Goal: Information Seeking & Learning: Check status

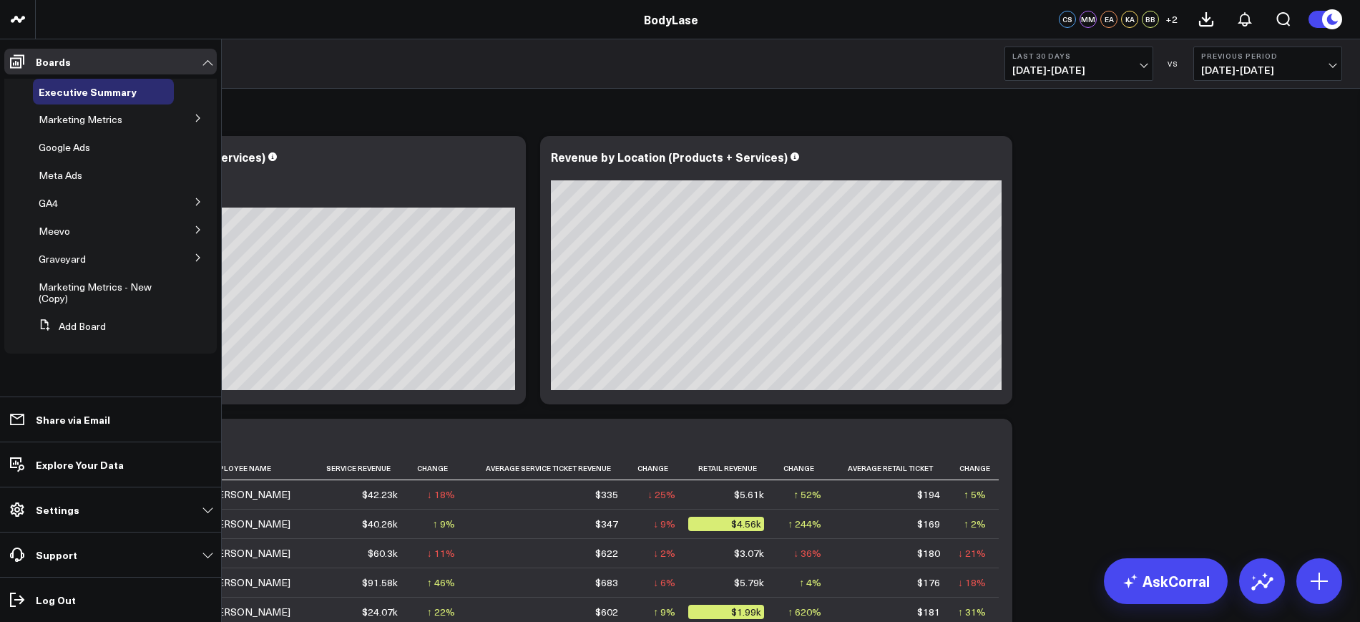
click at [198, 255] on icon at bounding box center [198, 257] width 4 height 7
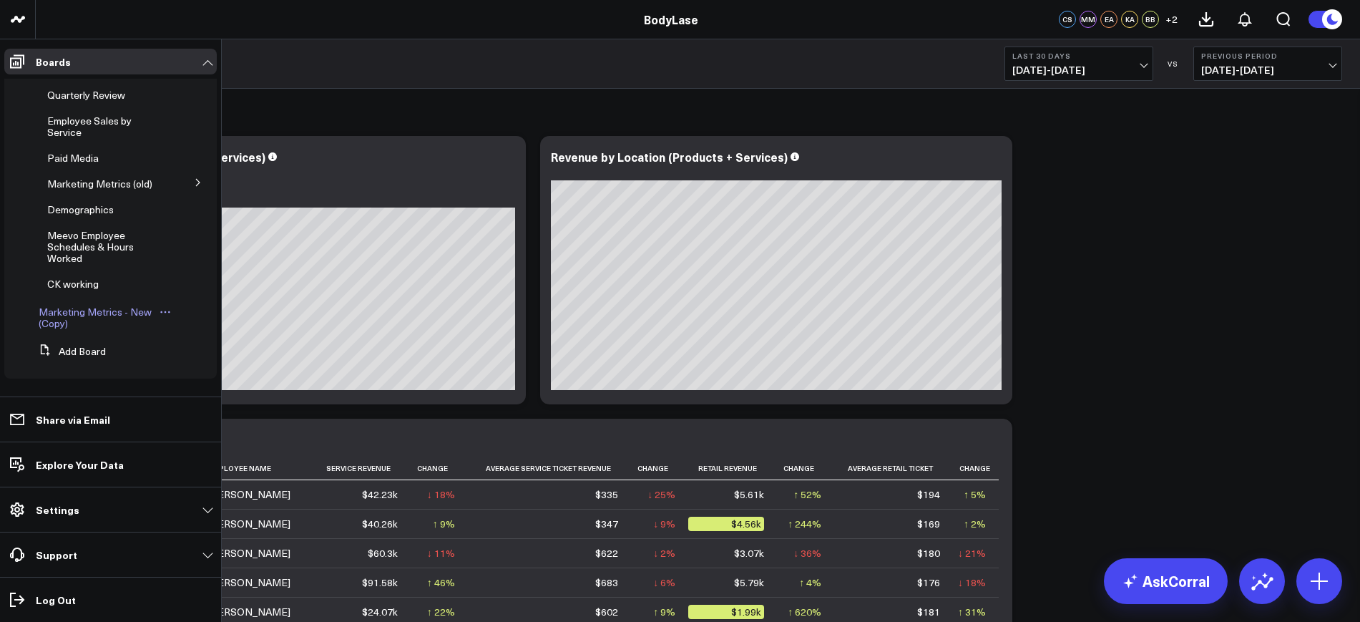
scroll to position [201, 0]
click at [74, 291] on div "CK working" at bounding box center [108, 284] width 132 height 26
click at [72, 282] on span "CK working" at bounding box center [73, 284] width 52 height 14
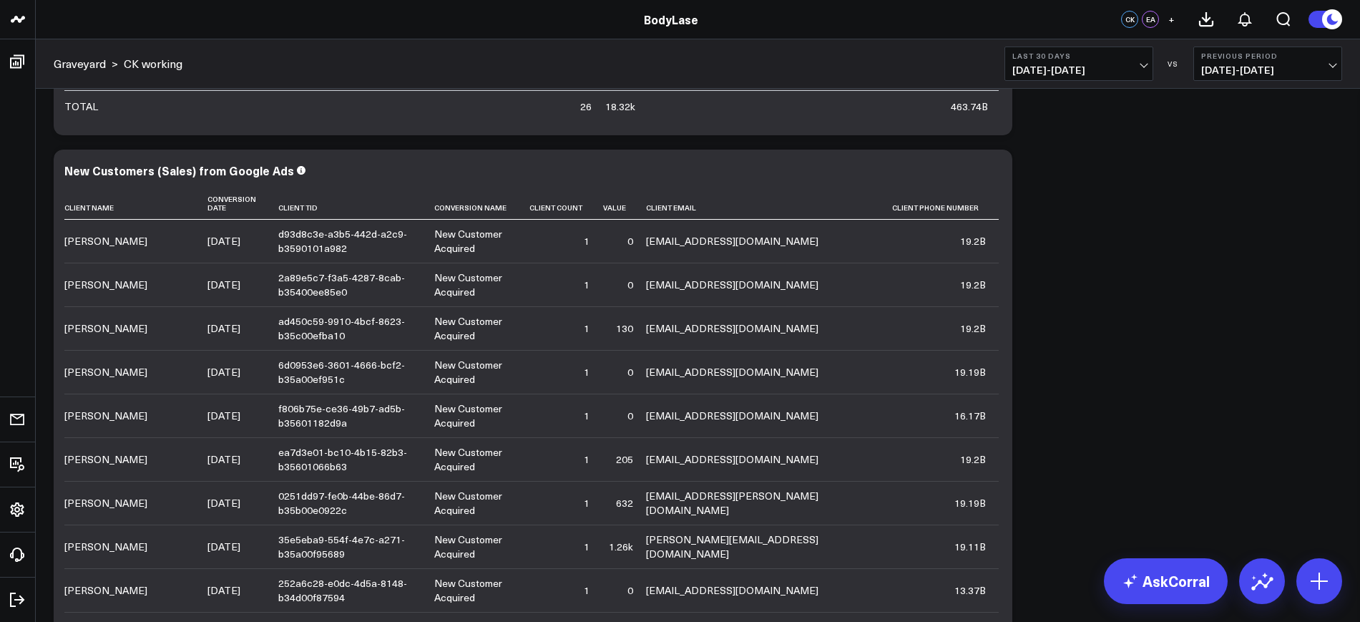
click at [1101, 64] on span "[DATE] - [DATE]" at bounding box center [1078, 69] width 133 height 11
click at [1037, 448] on link "Custom Dates" at bounding box center [1078, 457] width 147 height 27
select select "8"
select select "2025"
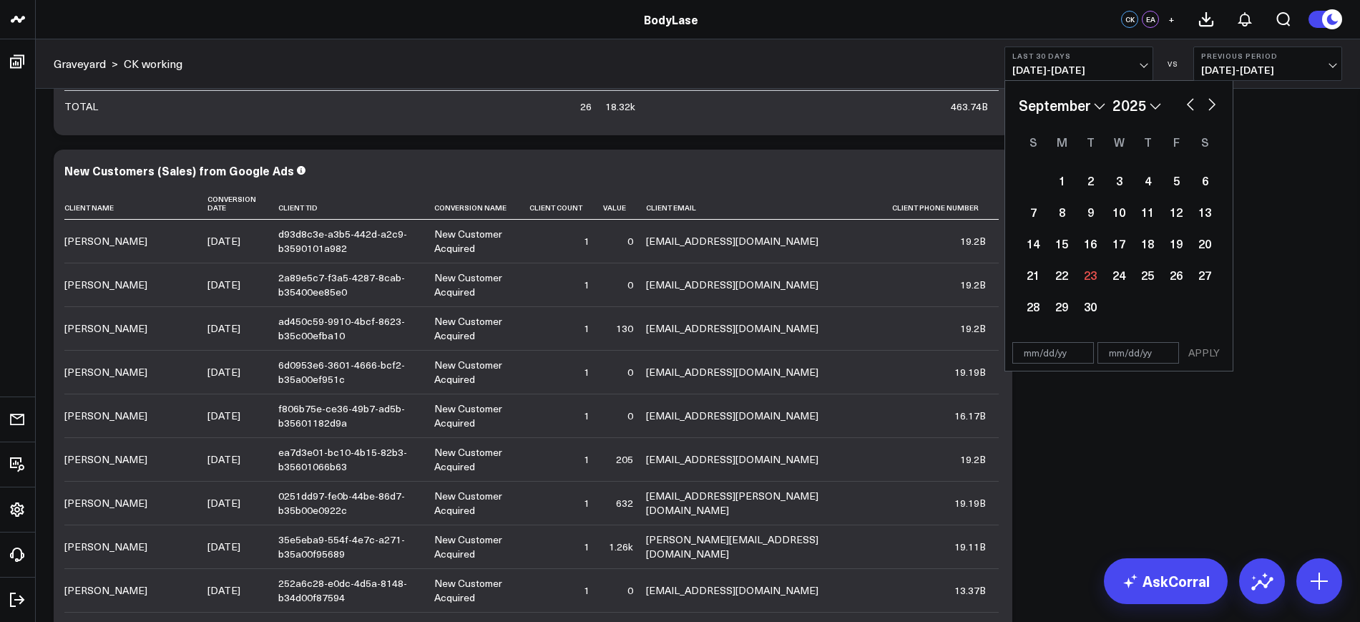
click at [1043, 351] on input "text" at bounding box center [1053, 352] width 82 height 21
select select "8"
select select "2025"
type input "[DATE]"
select select "2025"
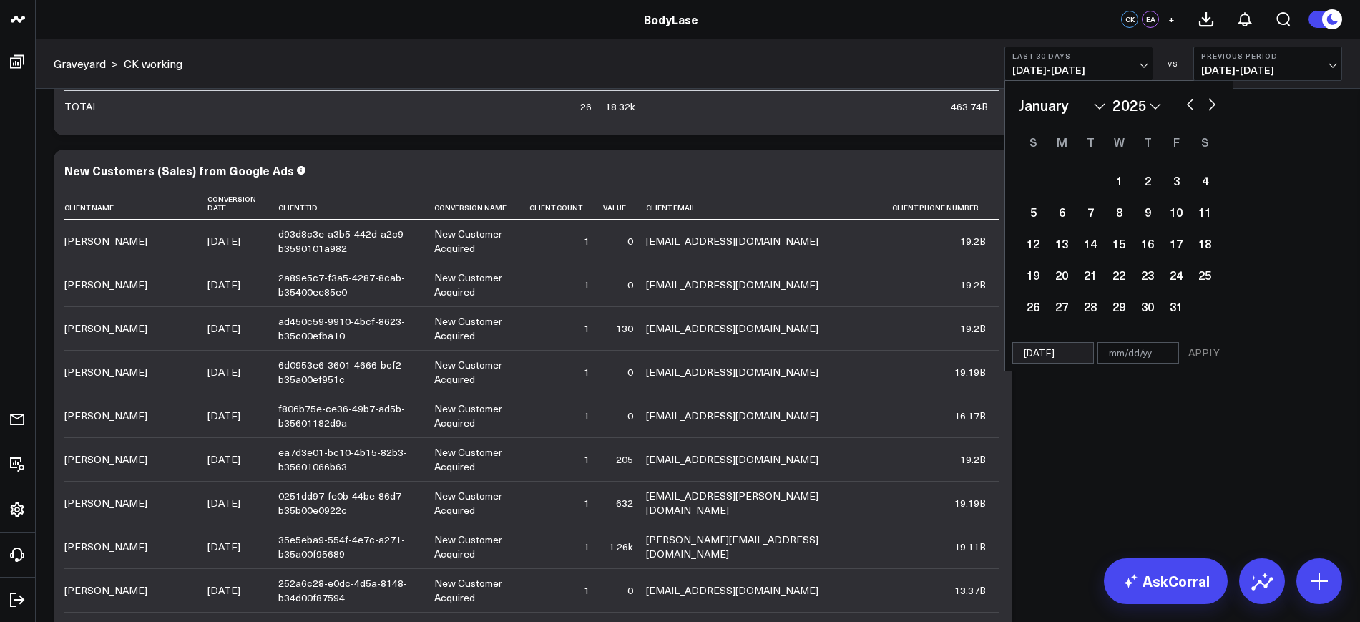
type input "[DATE]"
click at [1143, 353] on input "text" at bounding box center [1139, 352] width 82 height 21
select select "2025"
type input "0"
select select "2025"
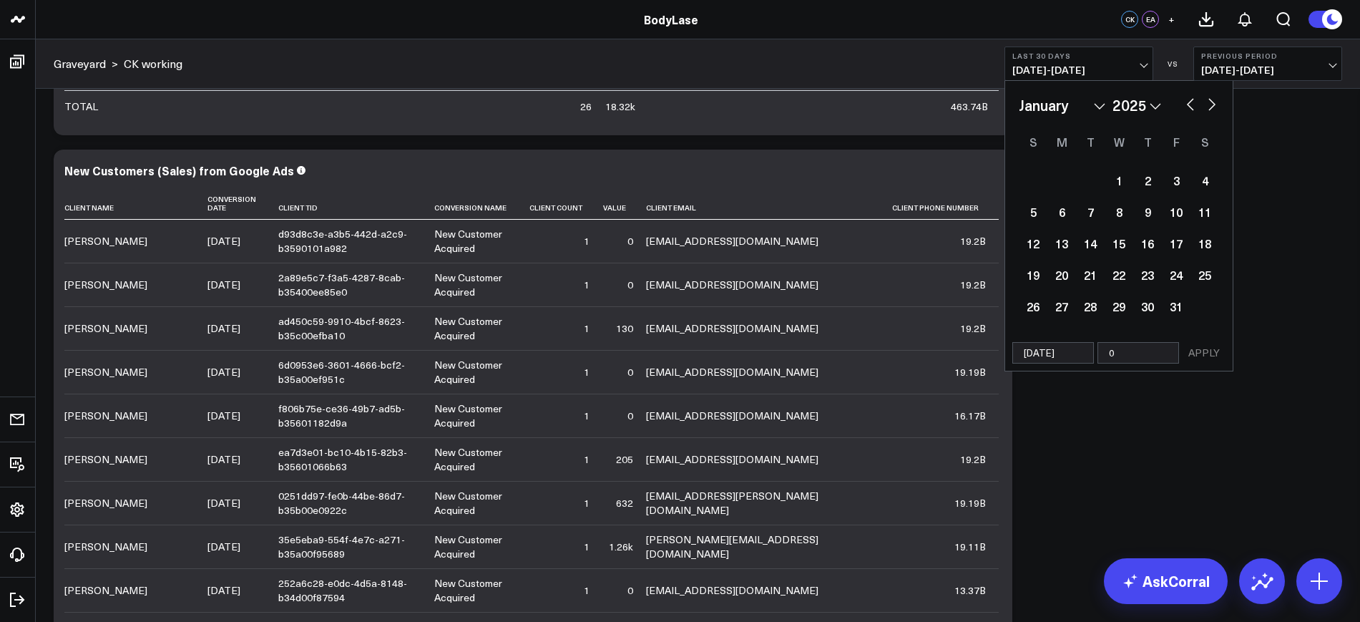
type input "09"
select select "2025"
type input "09/1"
select select "2025"
type input "[DATE]"
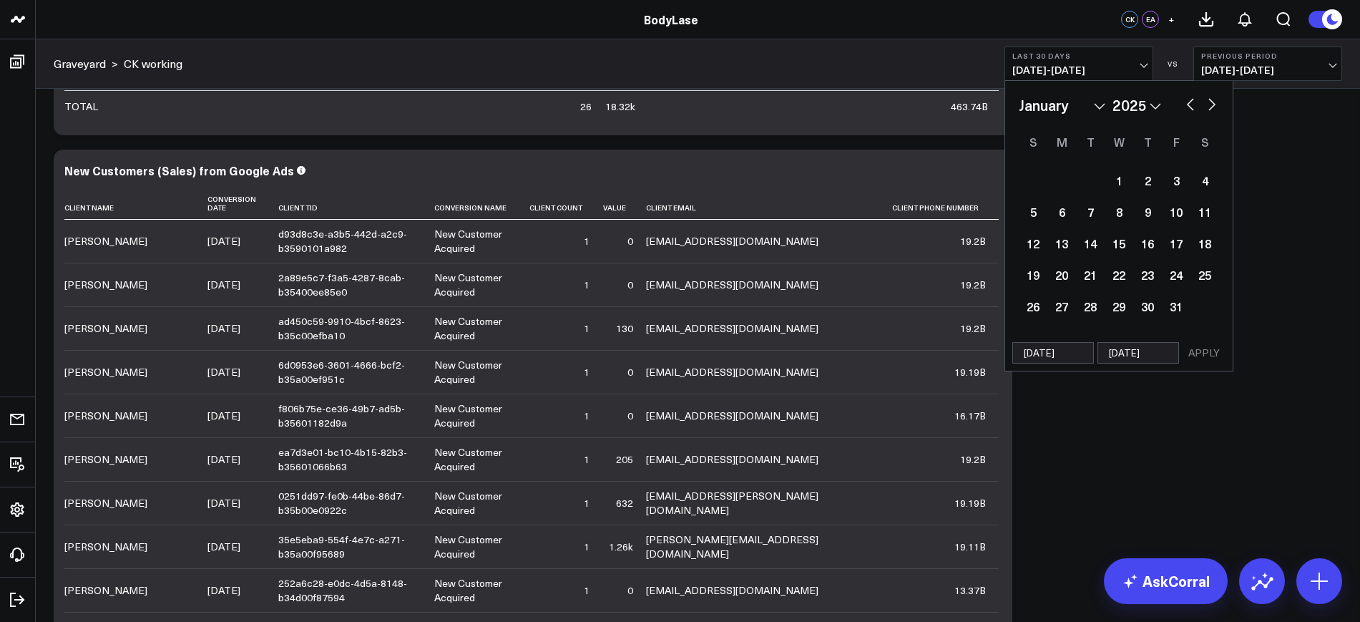
select select "2025"
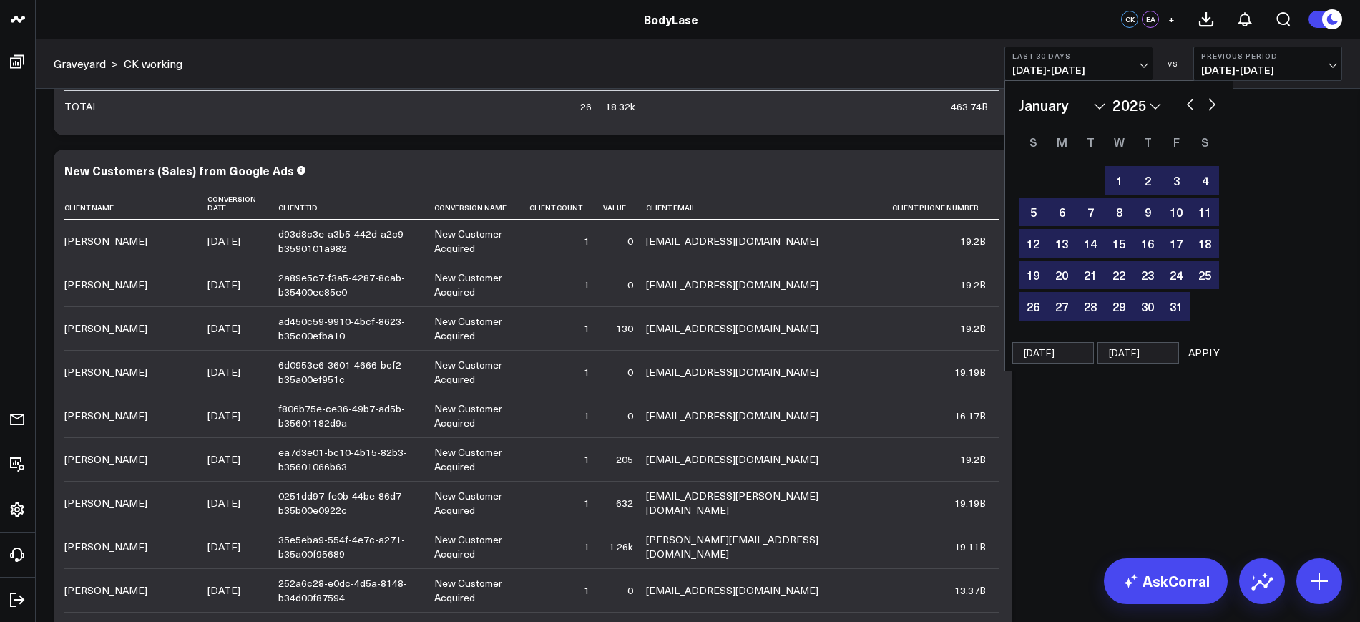
type input "[DATE]"
click at [1220, 355] on button "APPLY" at bounding box center [1204, 352] width 43 height 21
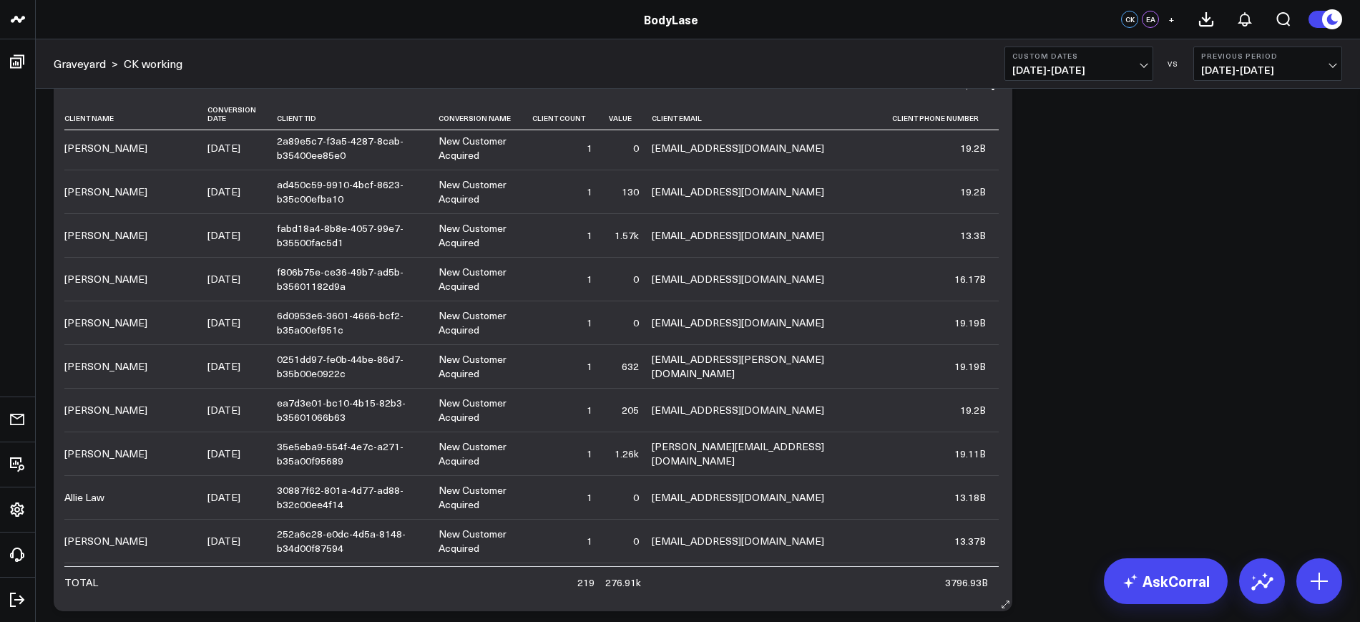
scroll to position [89, 0]
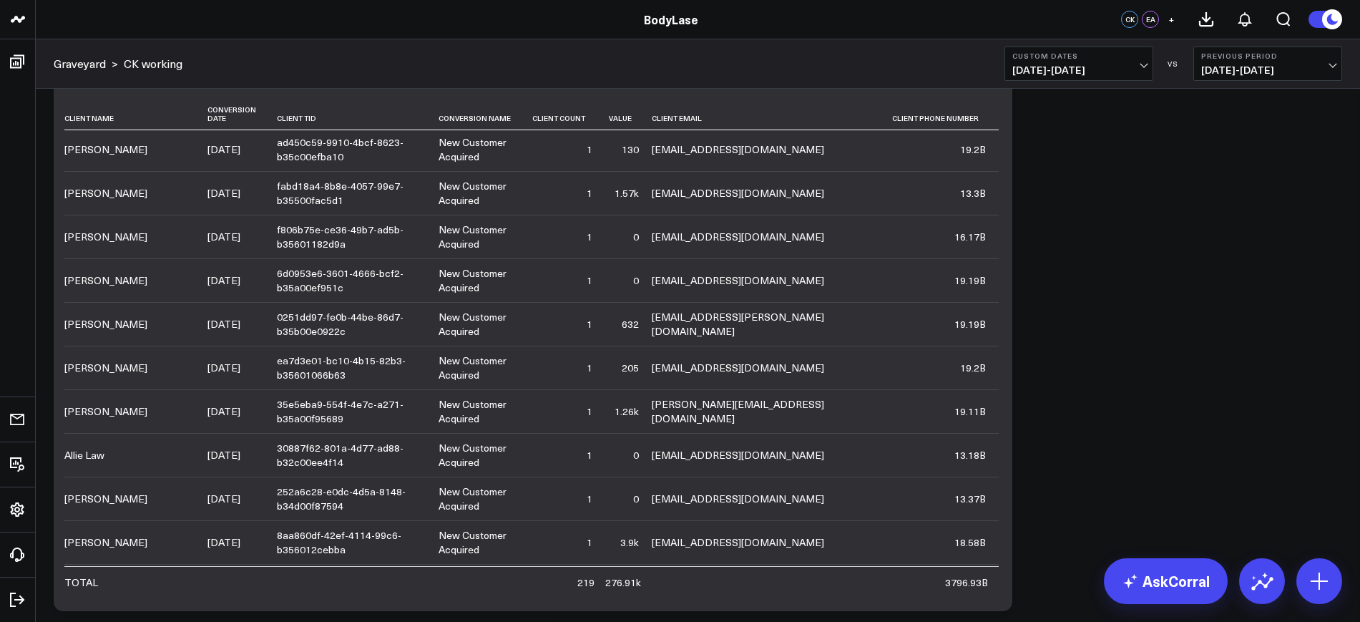
click at [1095, 67] on span "[DATE] - [DATE]" at bounding box center [1078, 69] width 133 height 11
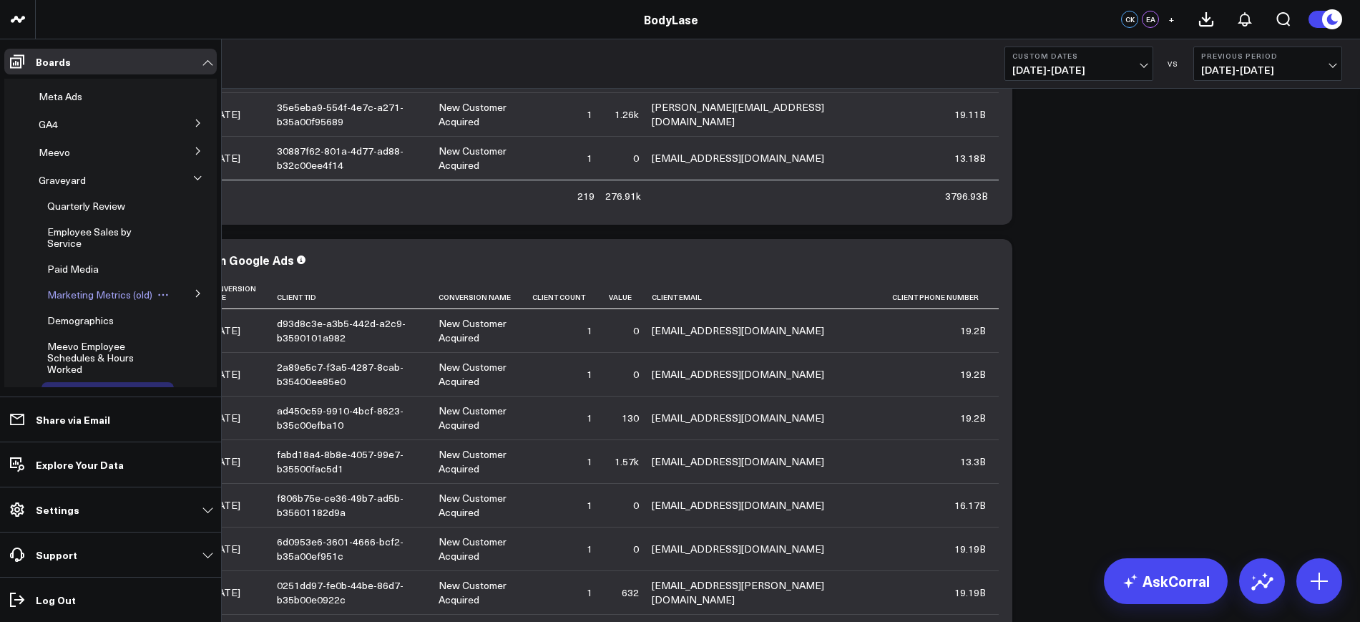
scroll to position [0, 0]
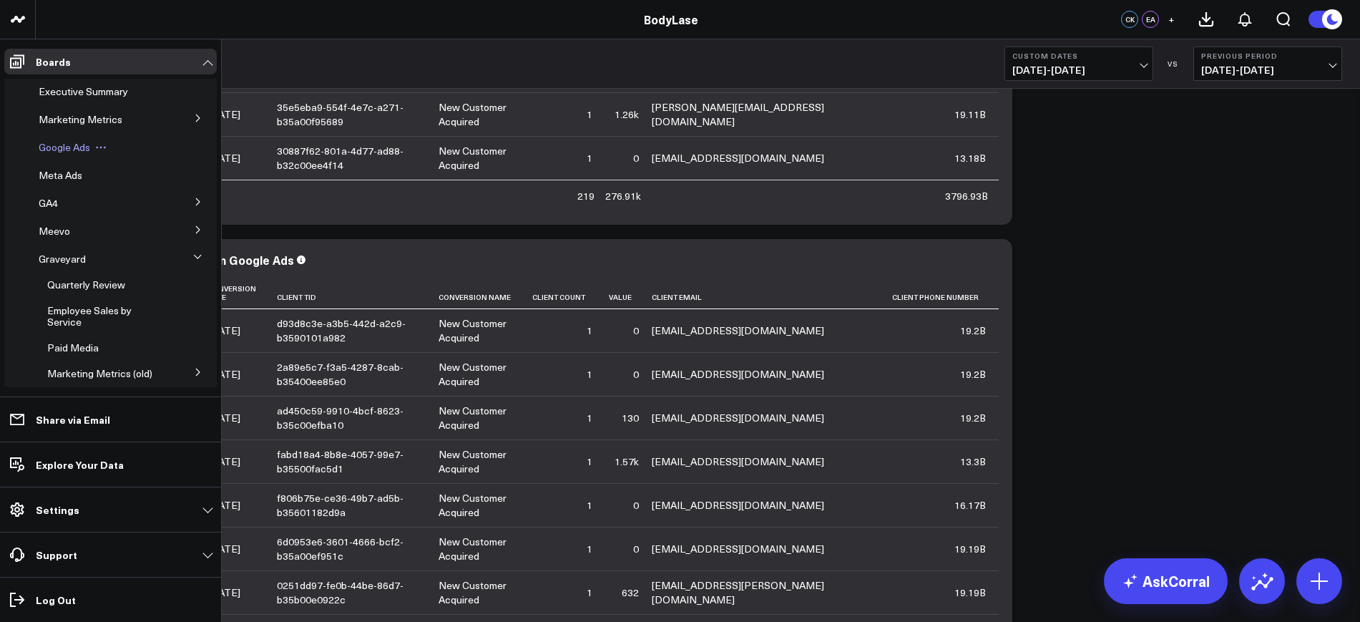
click at [52, 147] on span "Google Ads" at bounding box center [65, 147] width 52 height 14
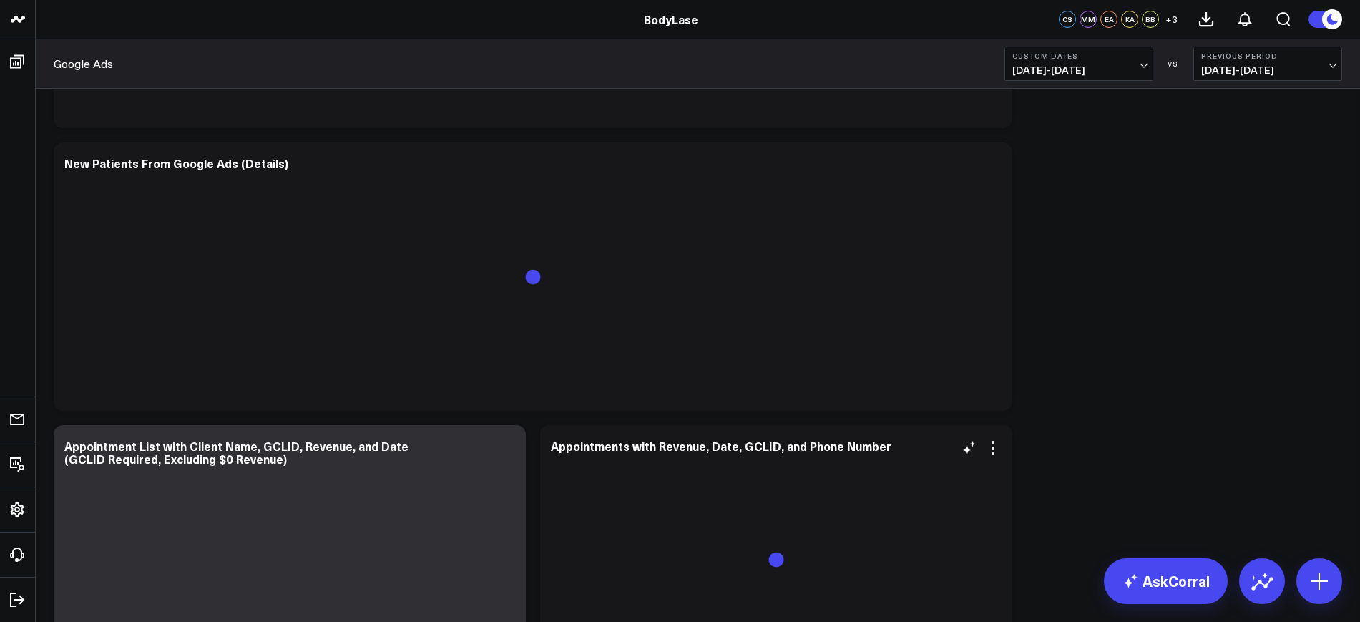
scroll to position [4589, 0]
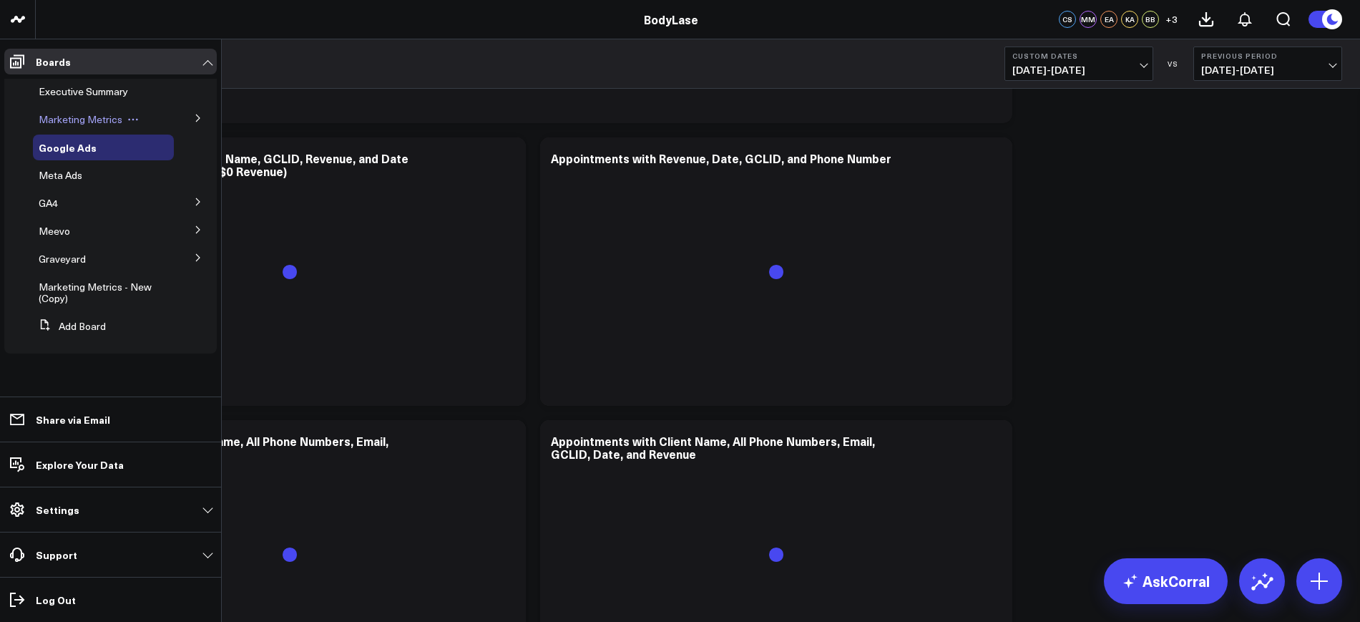
click at [81, 116] on span "Marketing Metrics" at bounding box center [81, 119] width 84 height 14
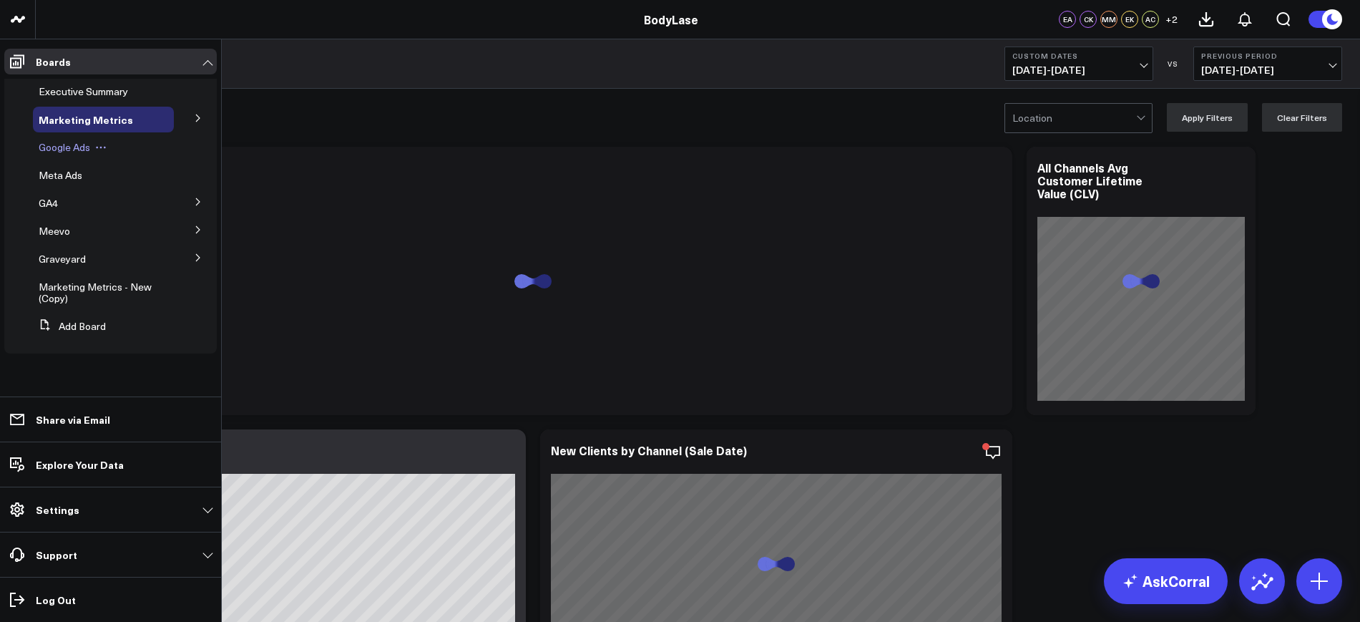
click at [69, 149] on span "Google Ads" at bounding box center [65, 147] width 52 height 14
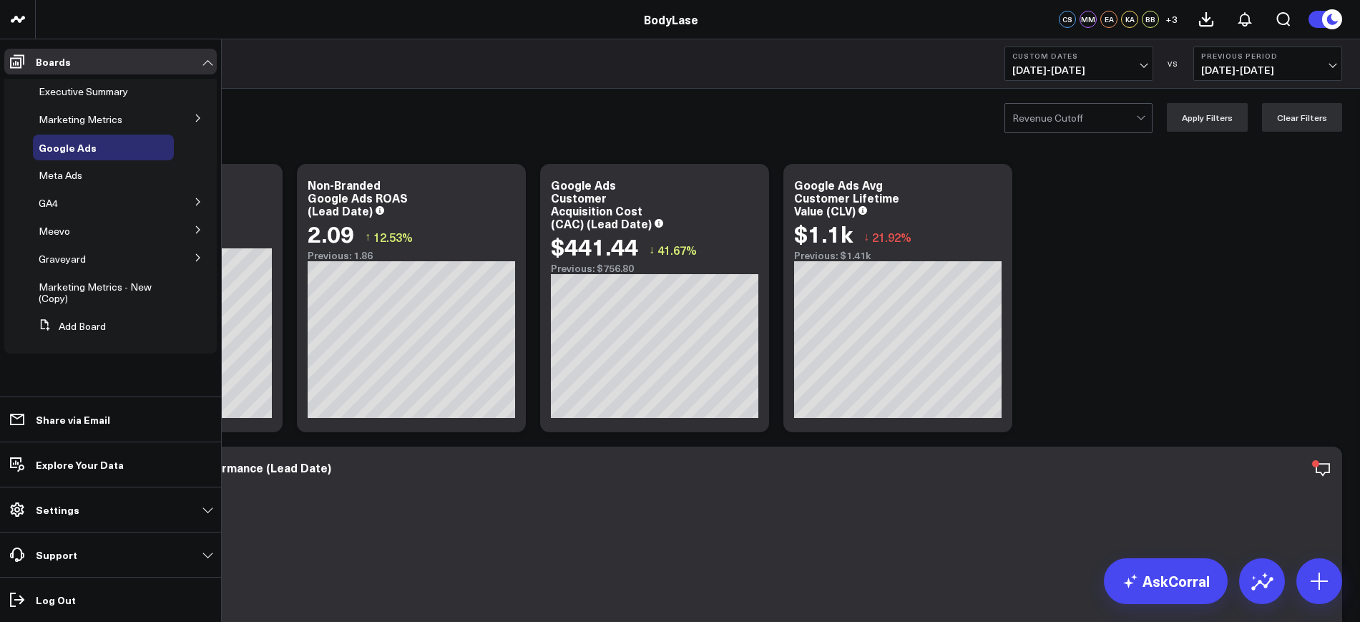
click at [197, 119] on icon at bounding box center [198, 118] width 9 height 9
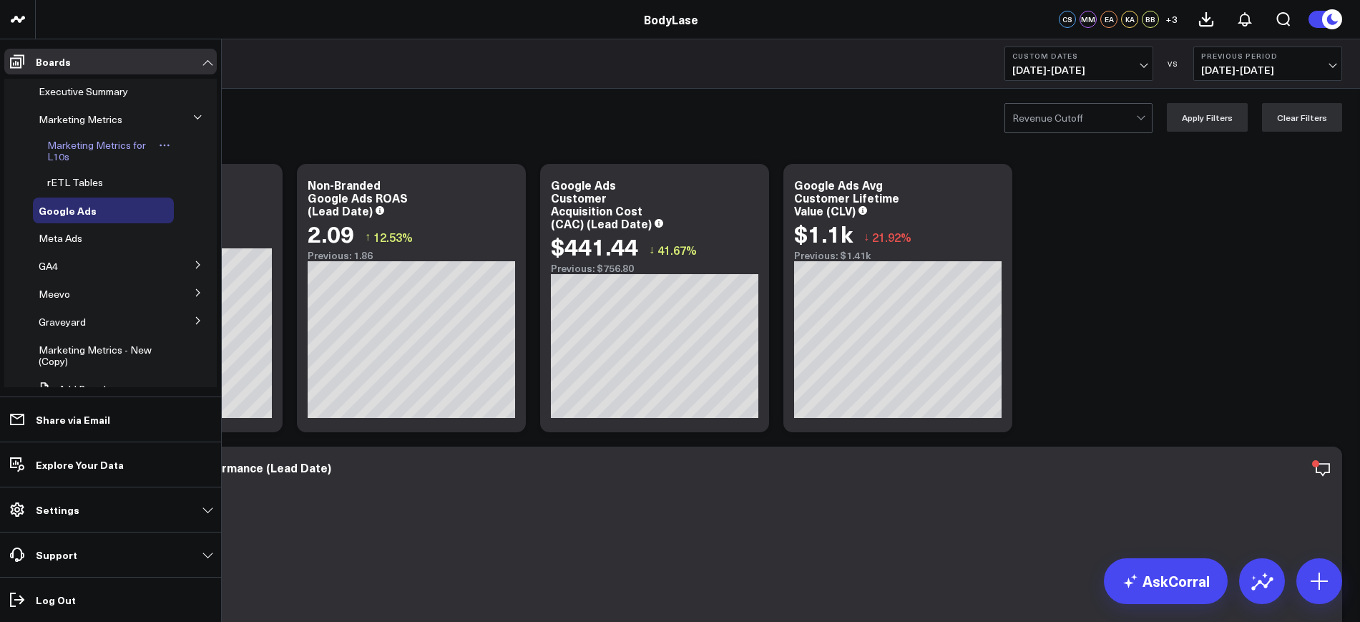
click at [125, 144] on span "Marketing Metrics for L10s" at bounding box center [96, 150] width 99 height 25
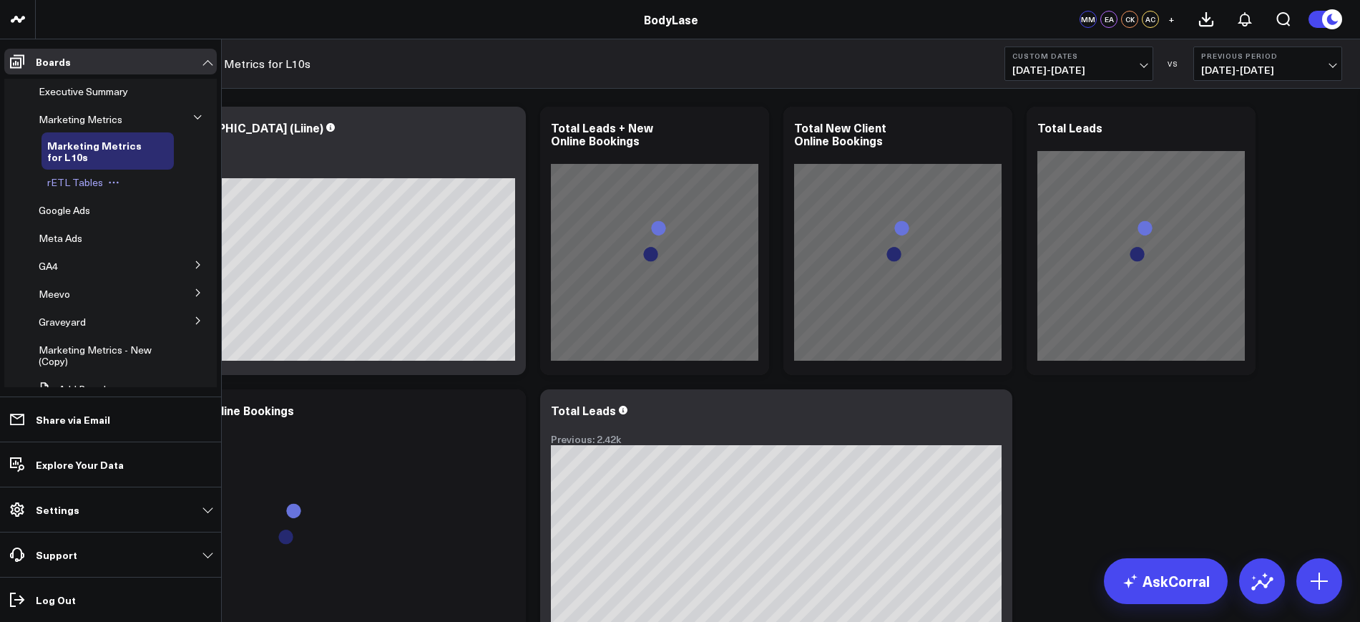
click at [82, 179] on span "rETL Tables" at bounding box center [75, 182] width 56 height 14
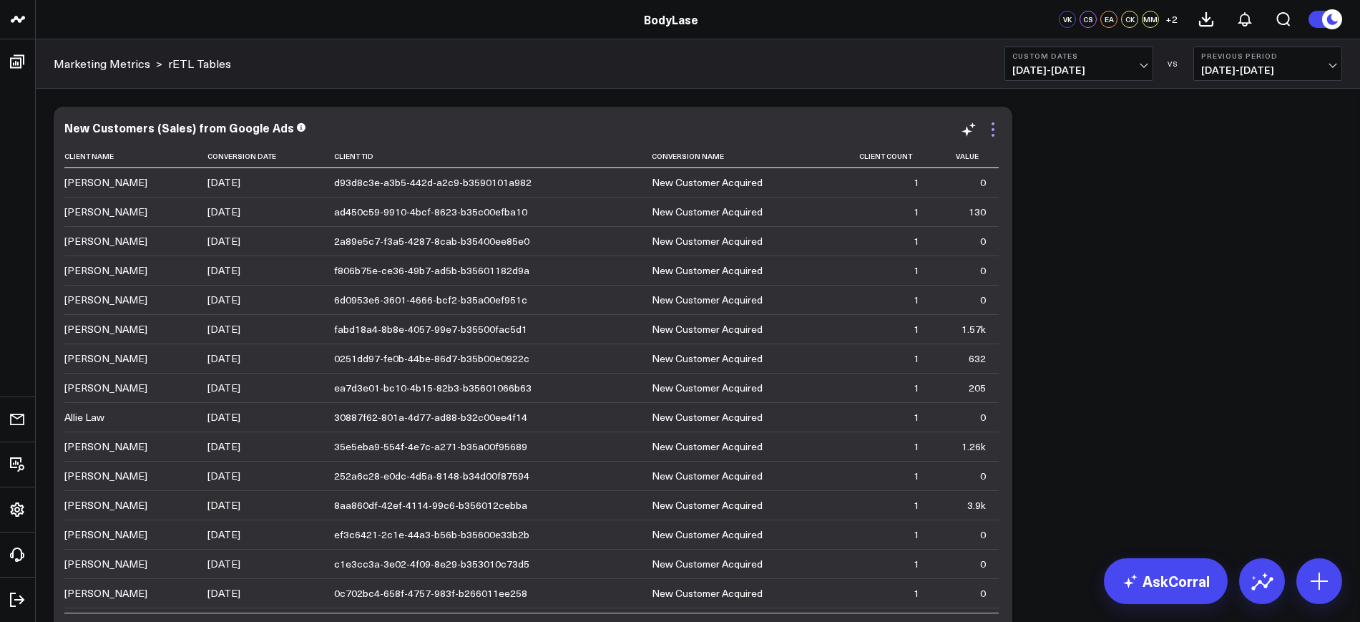
click at [995, 133] on icon at bounding box center [993, 129] width 17 height 17
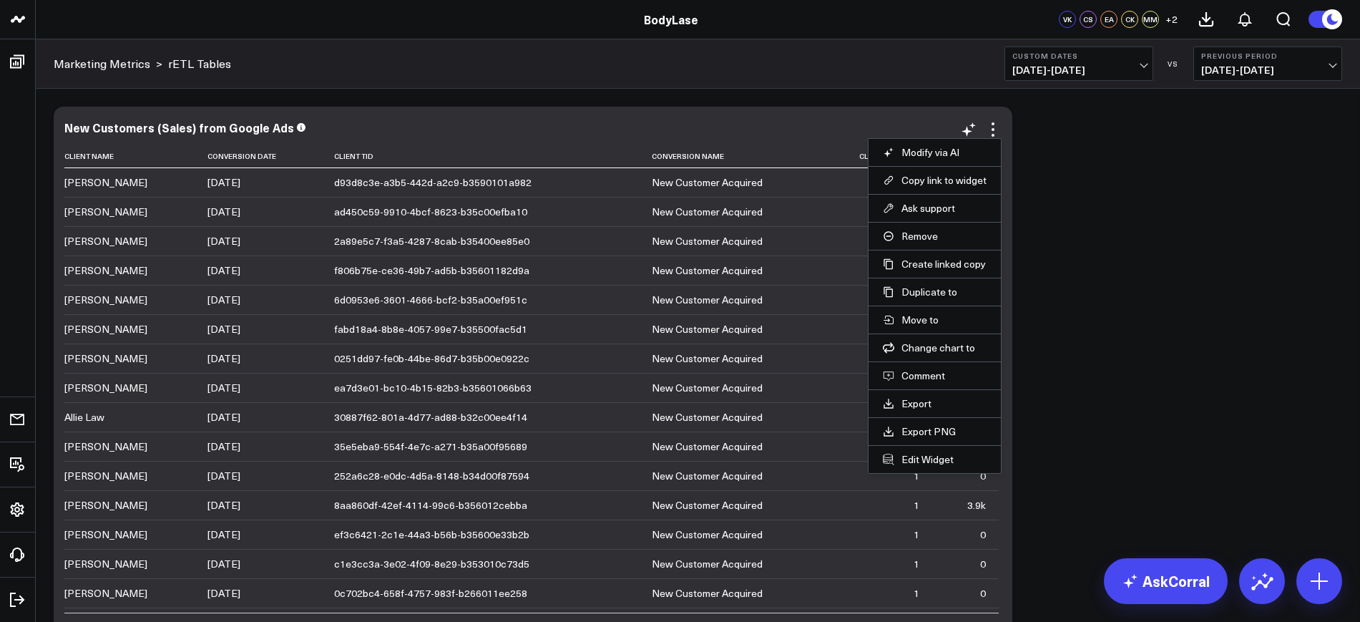
click at [934, 467] on li "Edit Widget" at bounding box center [935, 459] width 132 height 28
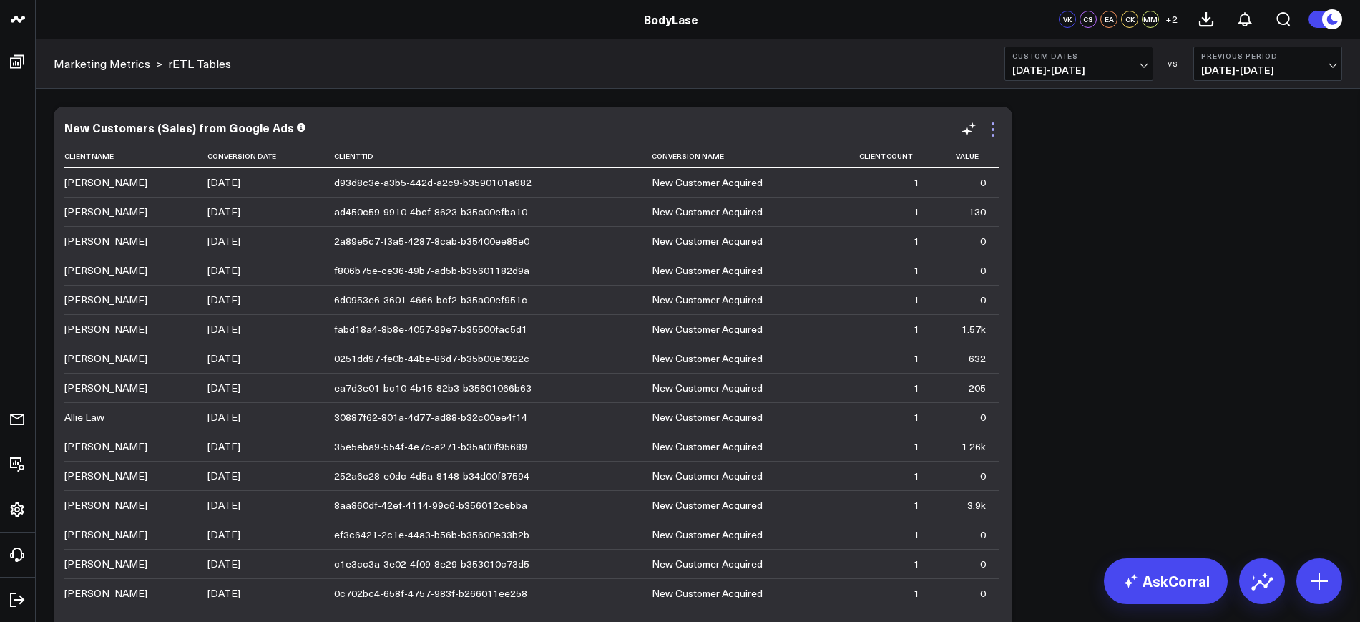
click at [989, 134] on icon at bounding box center [993, 129] width 17 height 17
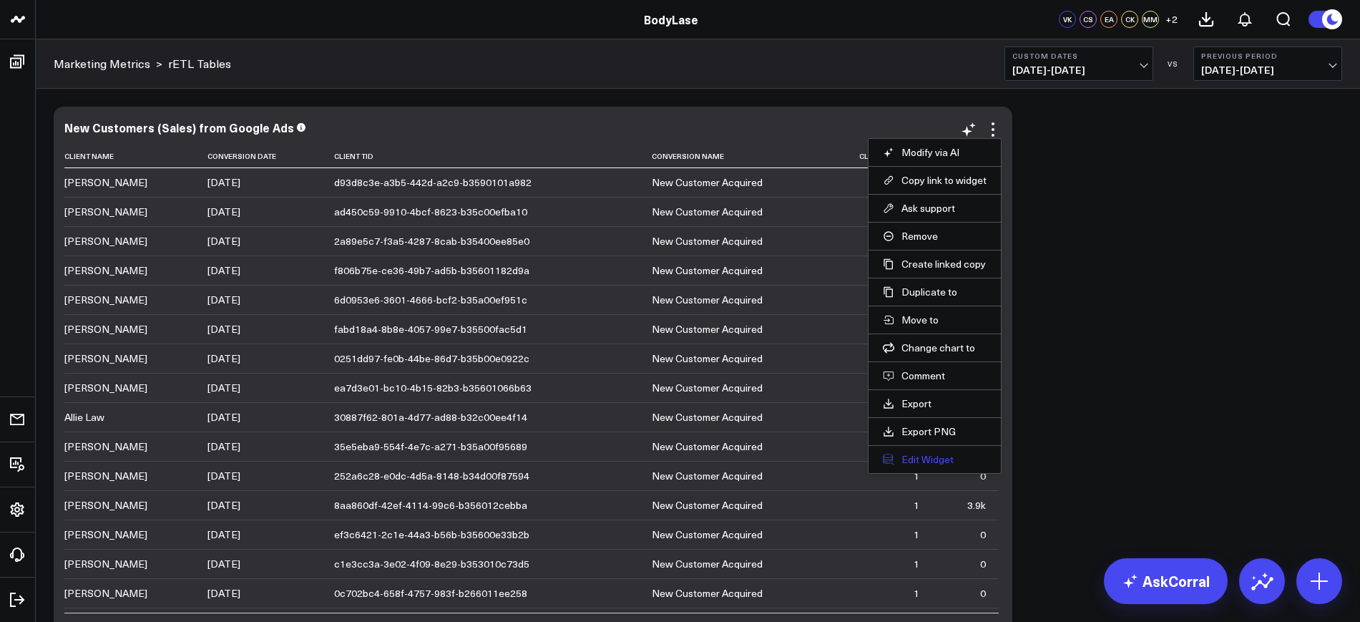
click at [915, 456] on button "Edit Widget" at bounding box center [935, 459] width 104 height 13
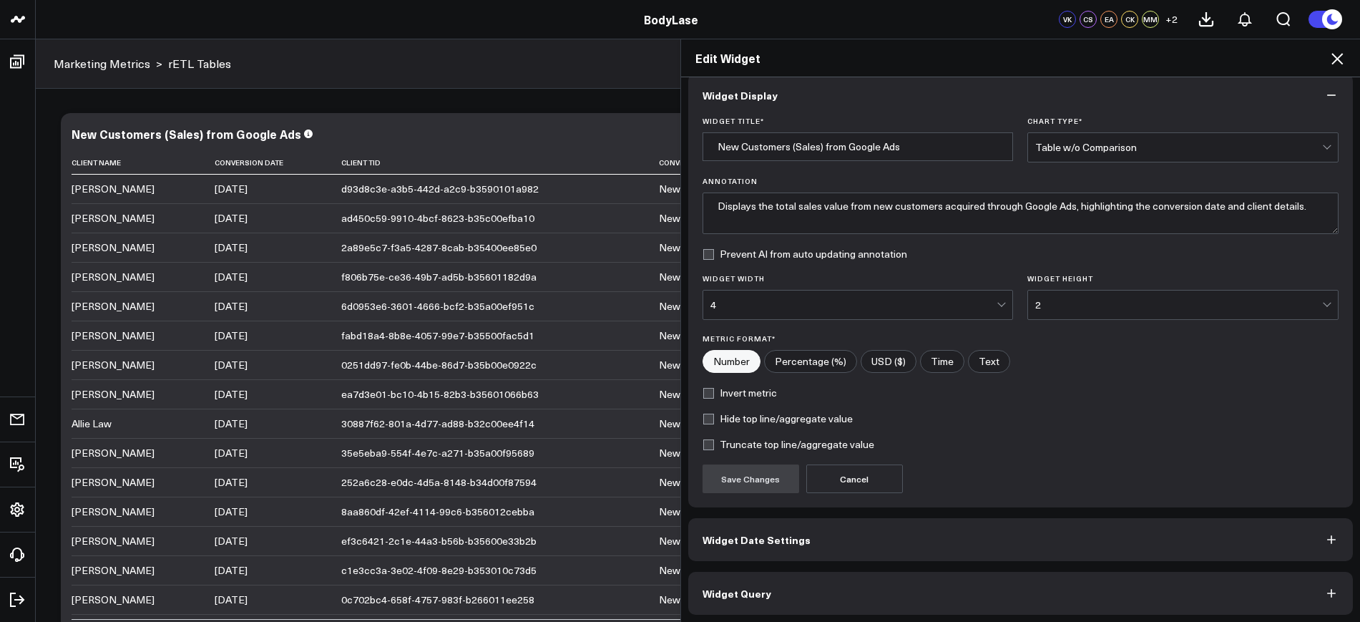
scroll to position [17, 0]
click at [746, 590] on span "Widget Query" at bounding box center [737, 590] width 69 height 11
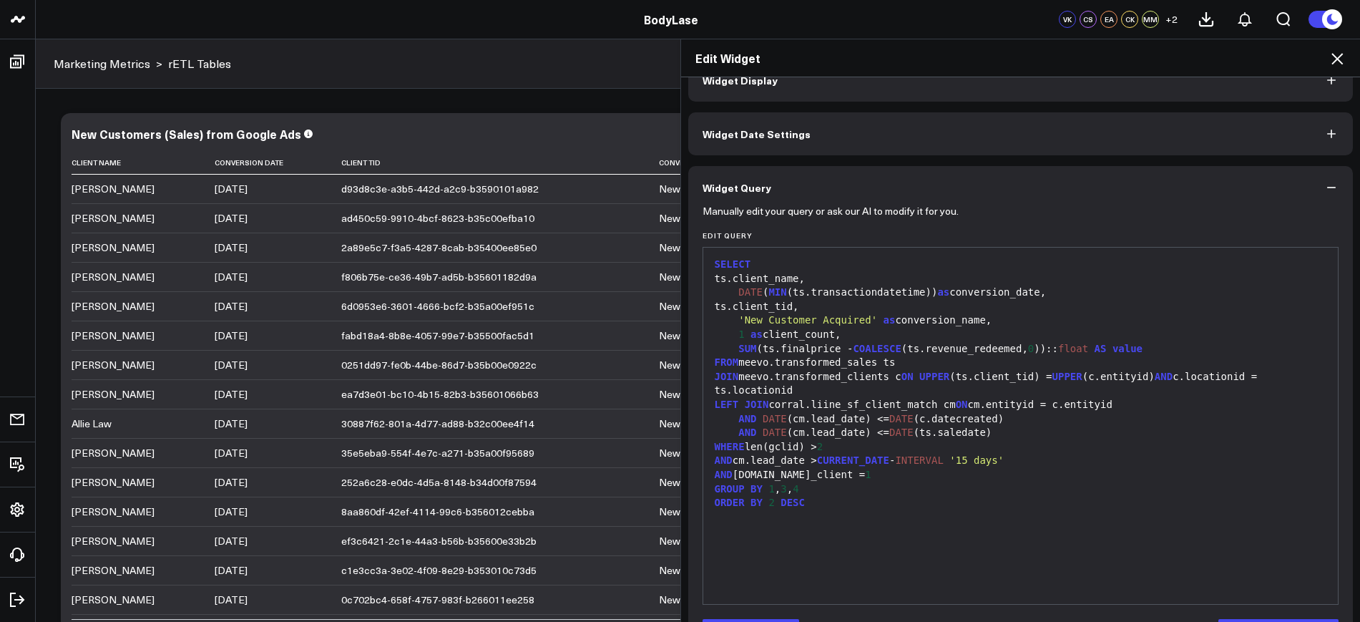
scroll to position [79, 0]
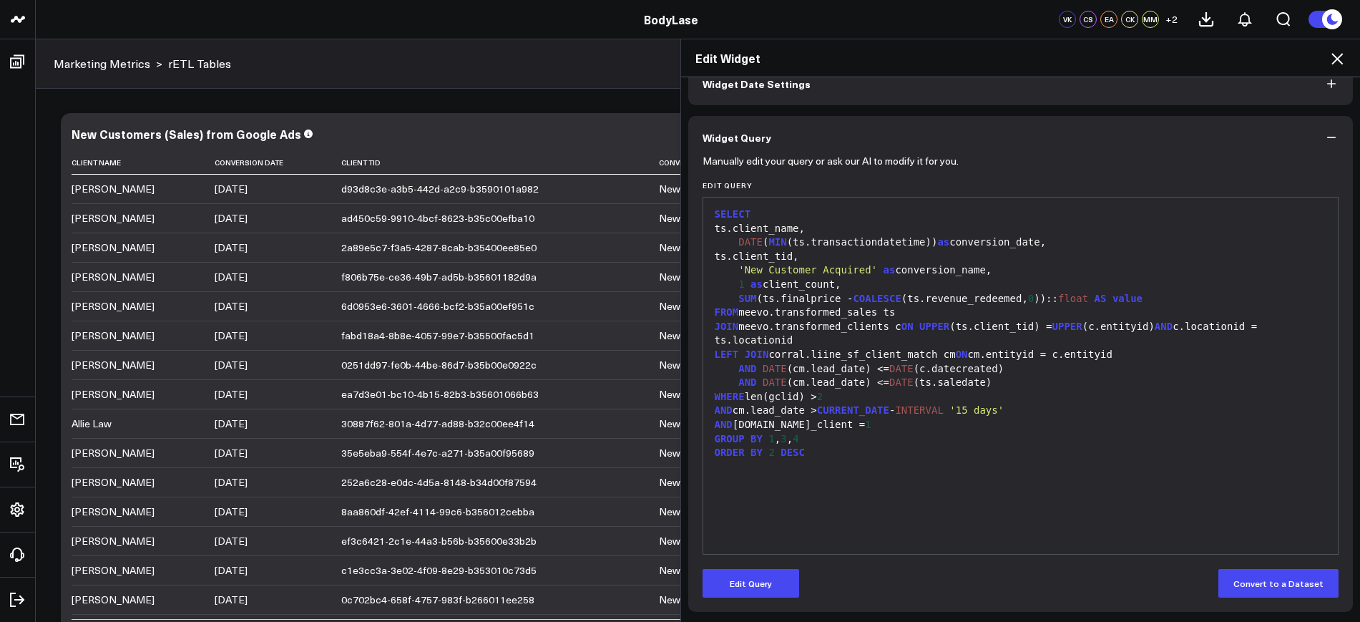
click at [1329, 61] on icon at bounding box center [1337, 58] width 17 height 17
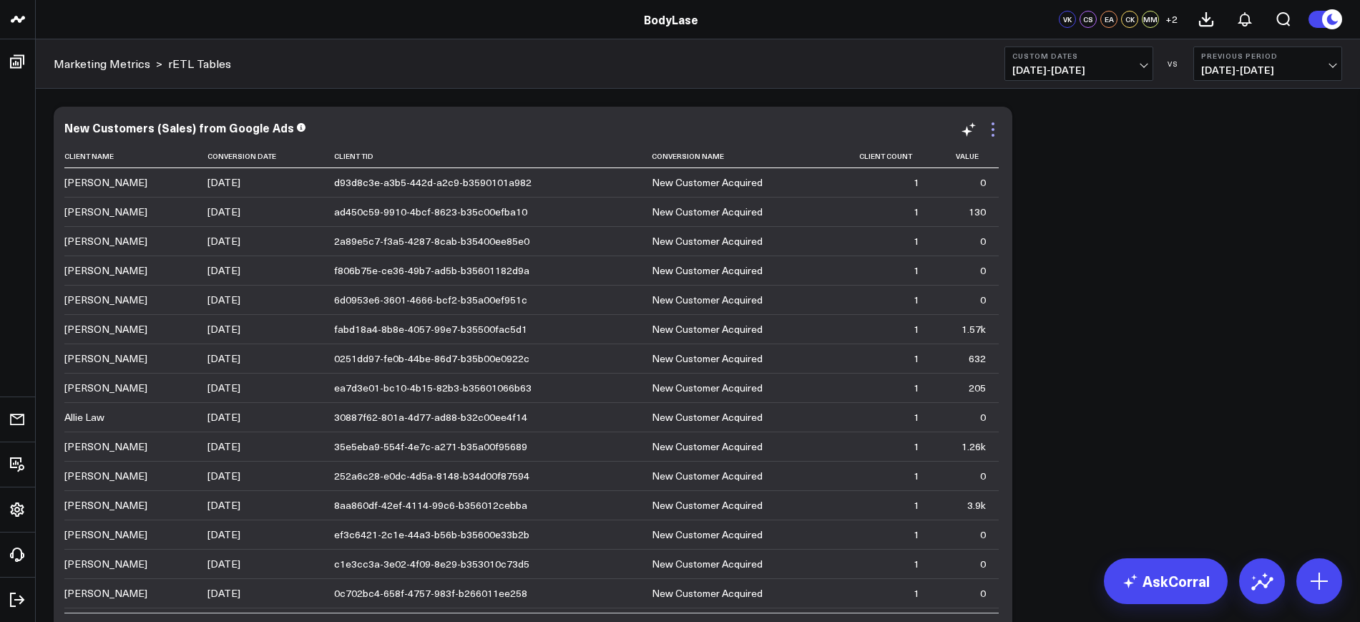
click at [988, 127] on icon at bounding box center [993, 129] width 17 height 17
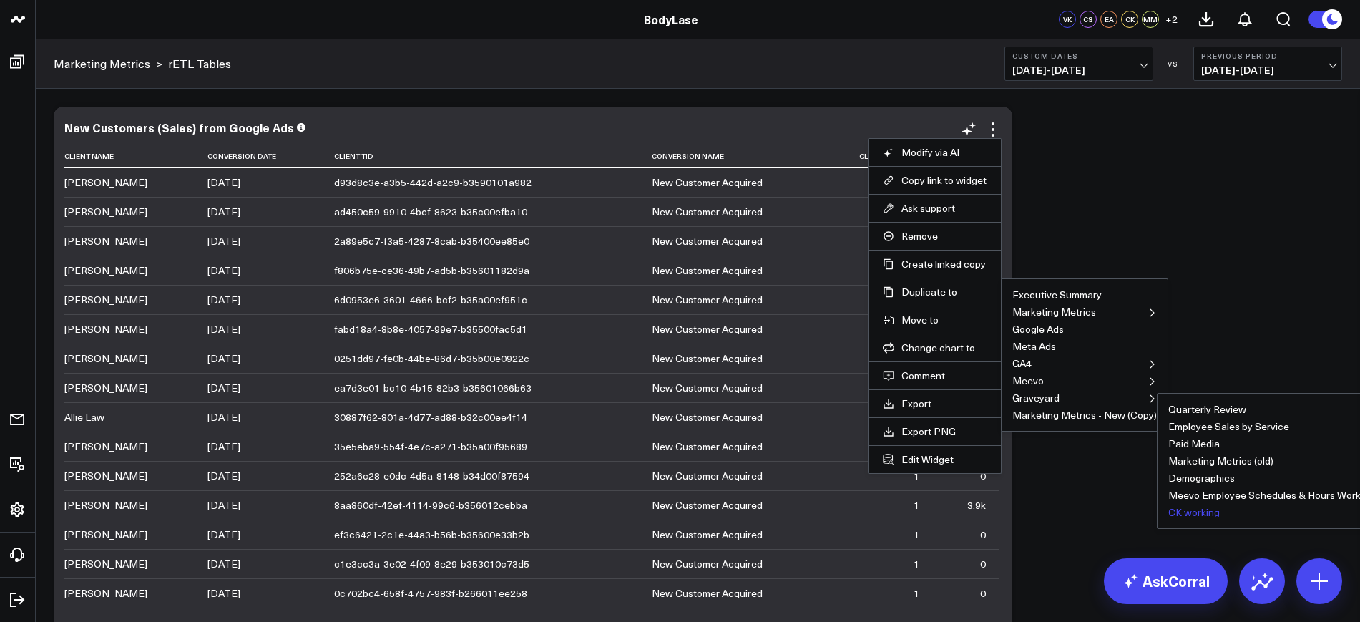
click at [1201, 507] on button "CK working" at bounding box center [1194, 512] width 52 height 10
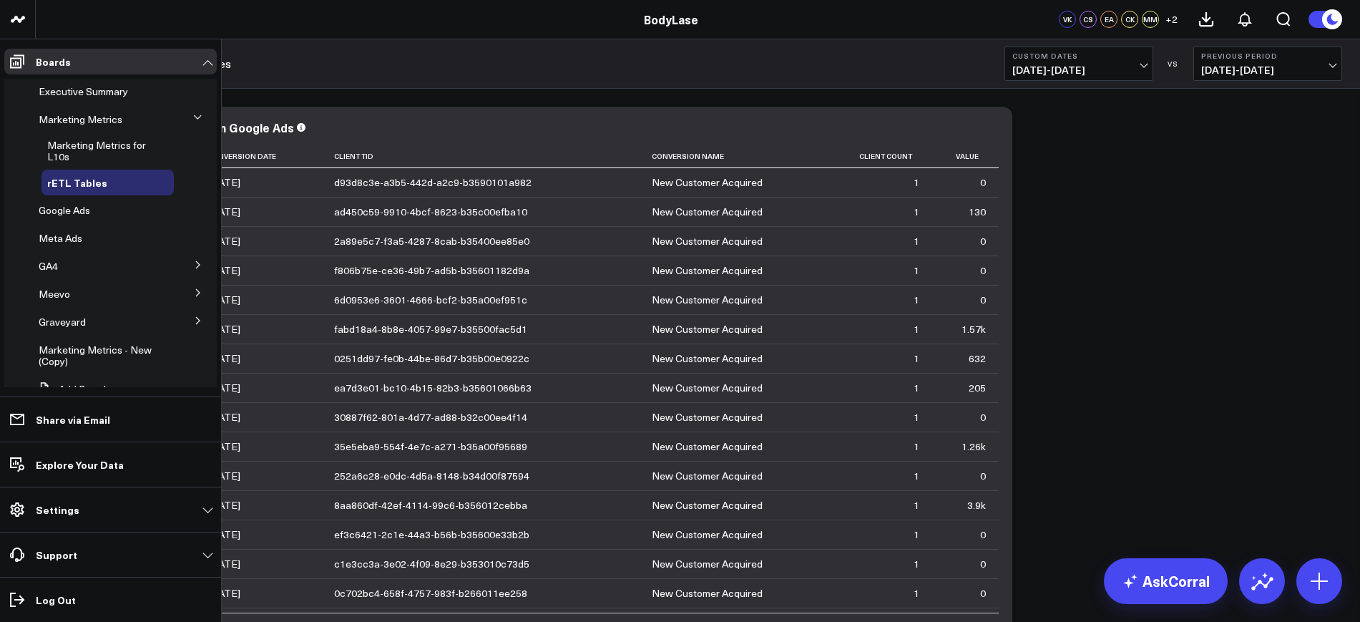
click at [195, 316] on icon at bounding box center [198, 320] width 9 height 9
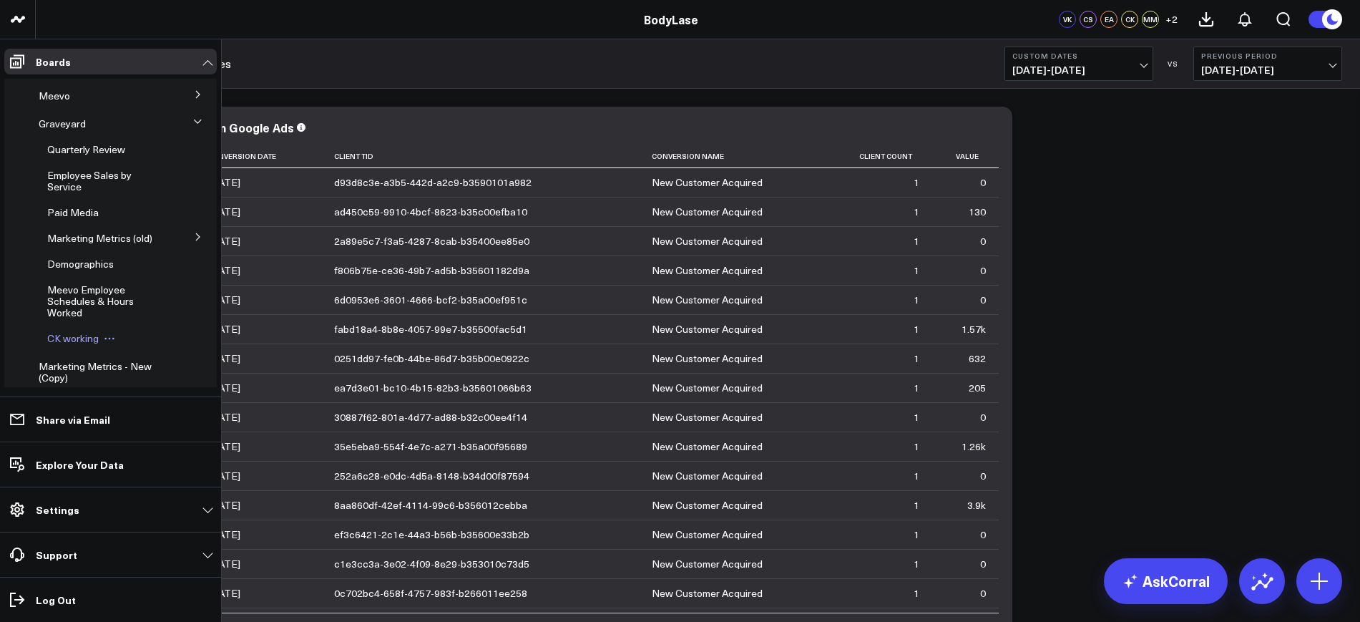
scroll to position [179, 0]
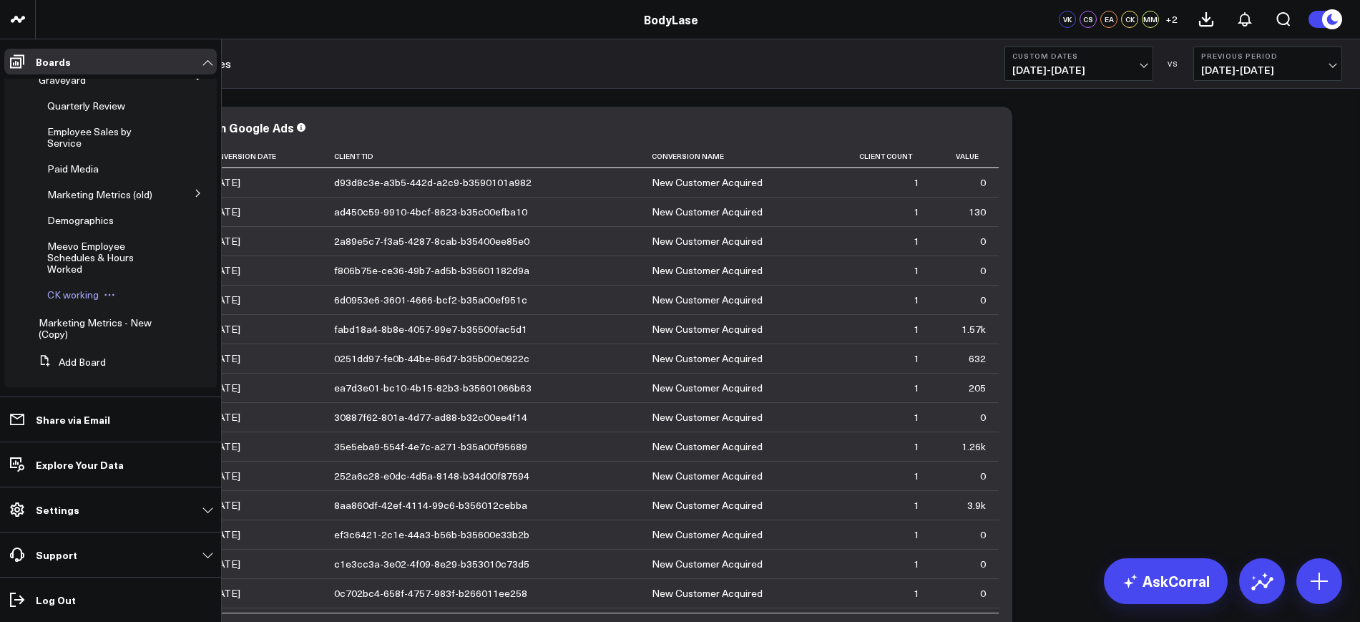
click at [72, 301] on span "CK working" at bounding box center [73, 295] width 52 height 14
